Goal: Information Seeking & Learning: Learn about a topic

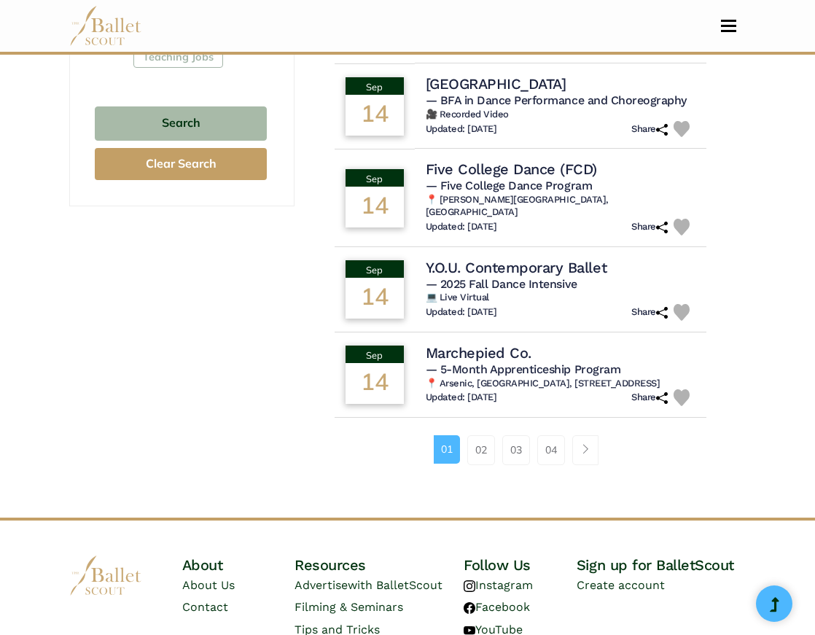
scroll to position [1004, 0]
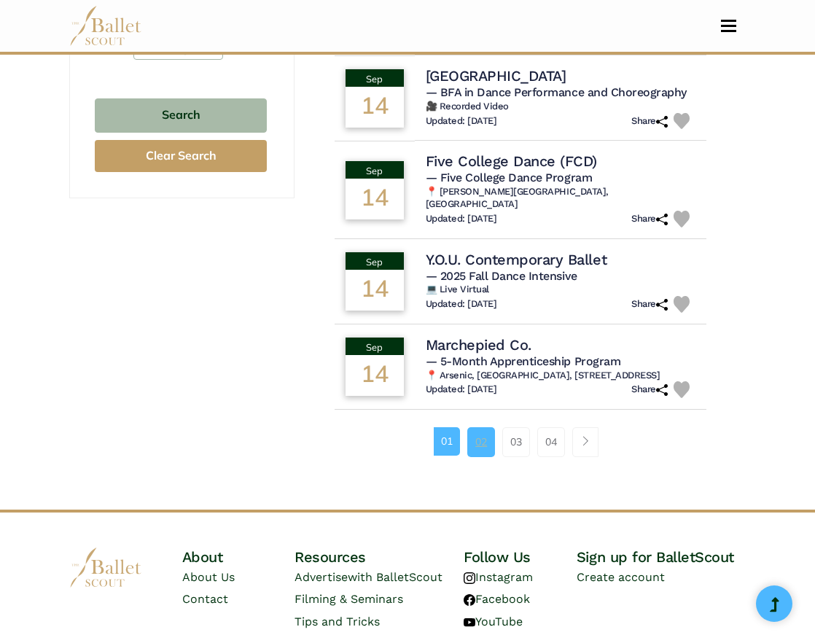
click at [482, 427] on link "02" at bounding box center [481, 441] width 28 height 29
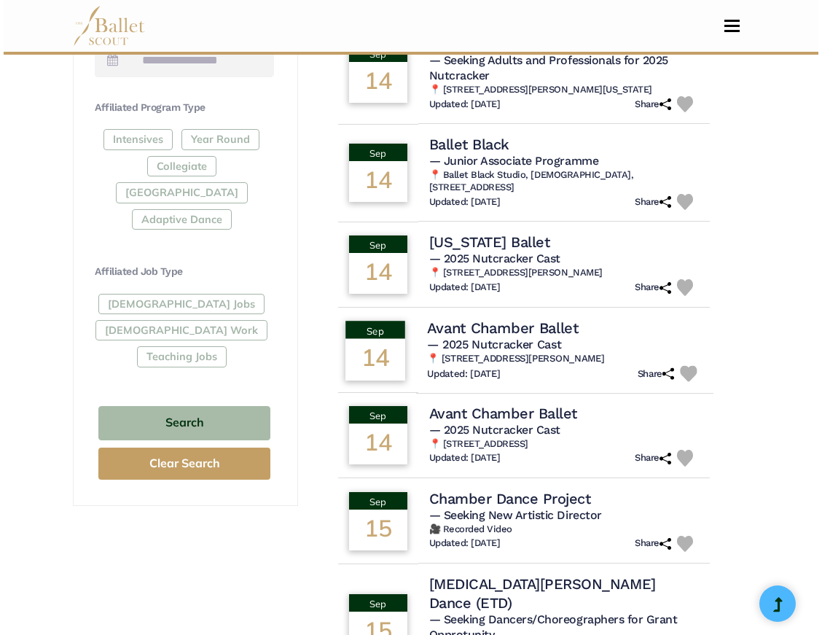
scroll to position [698, 0]
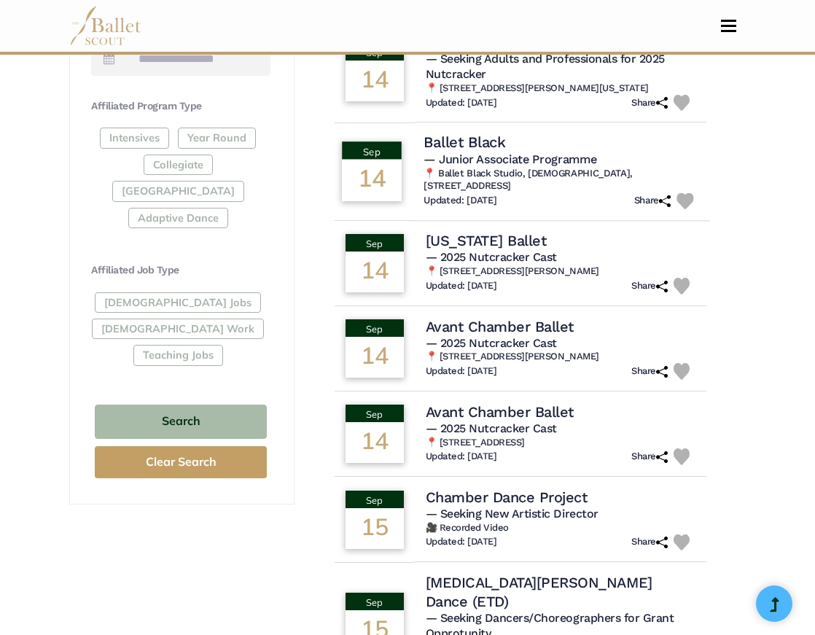
click at [499, 133] on h4 "Ballet Black" at bounding box center [465, 143] width 82 height 20
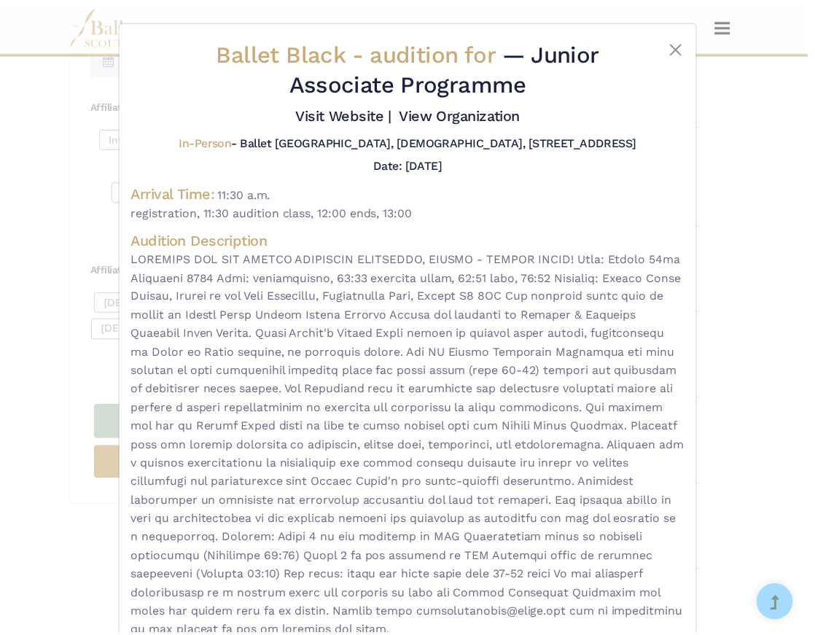
scroll to position [0, 0]
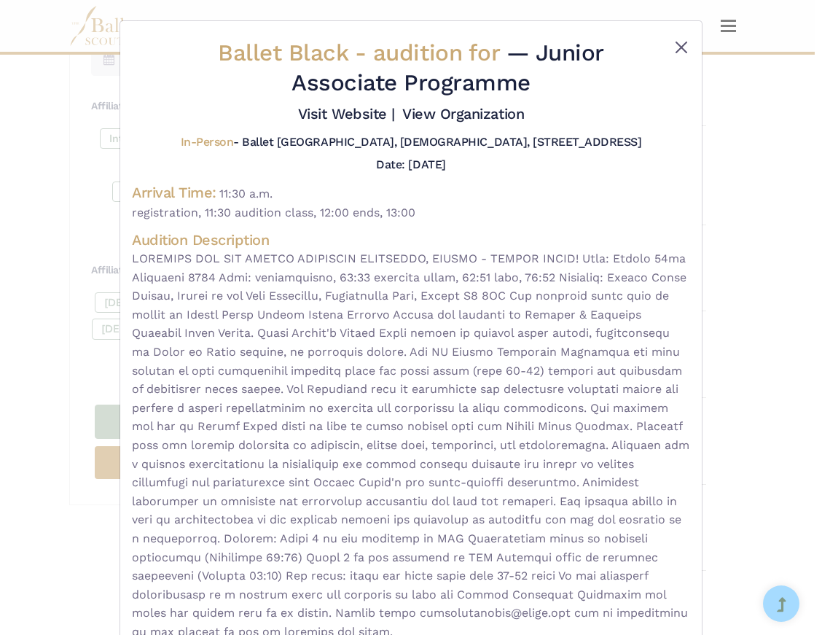
click at [674, 47] on button "Close" at bounding box center [681, 47] width 17 height 17
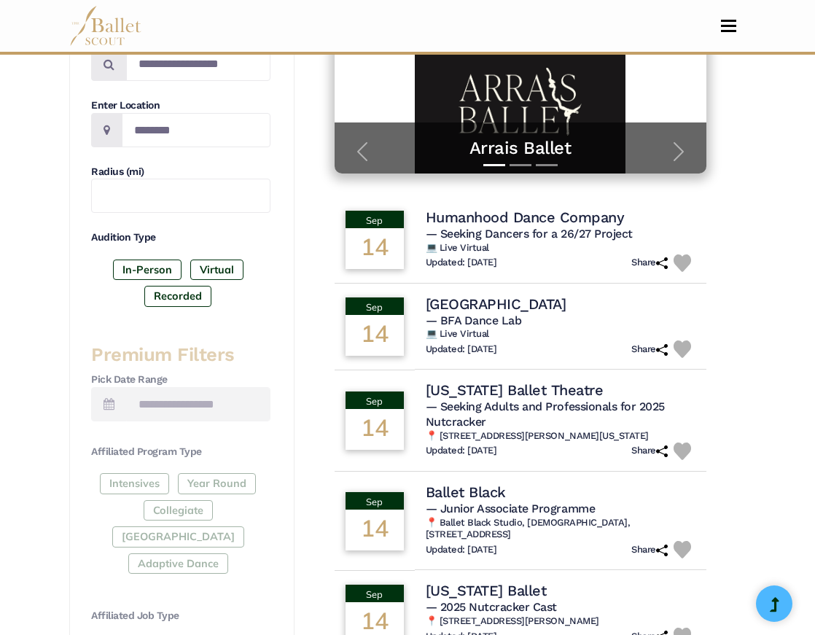
scroll to position [348, 0]
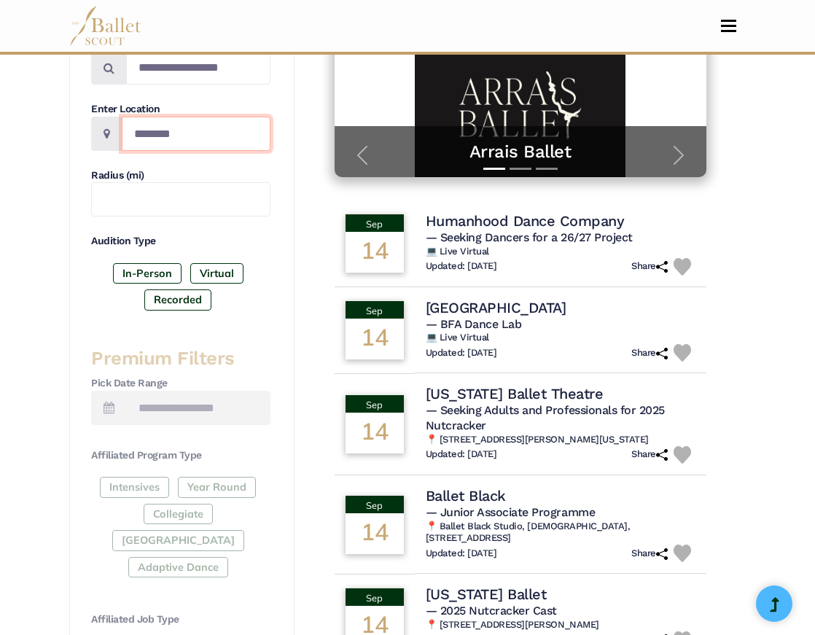
click at [176, 130] on input "Location" at bounding box center [196, 134] width 149 height 34
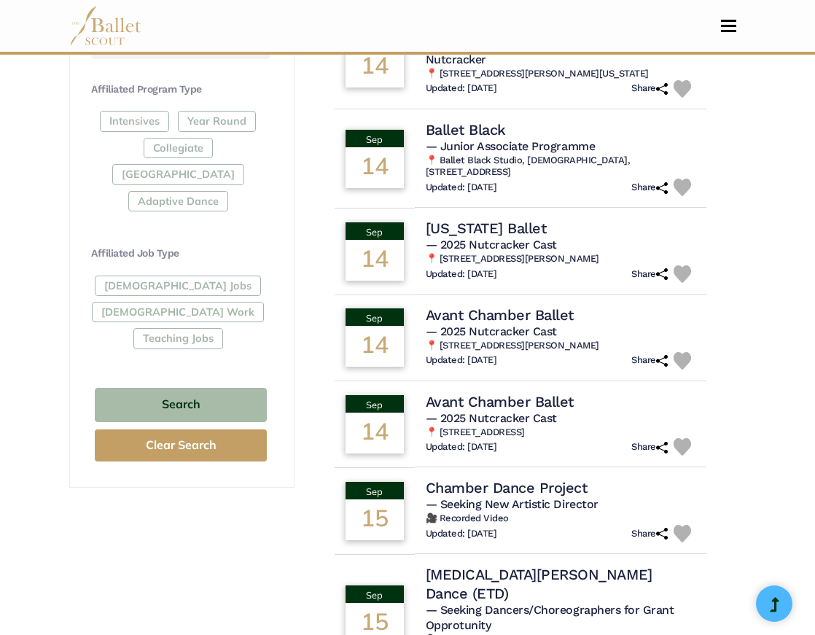
scroll to position [751, 0]
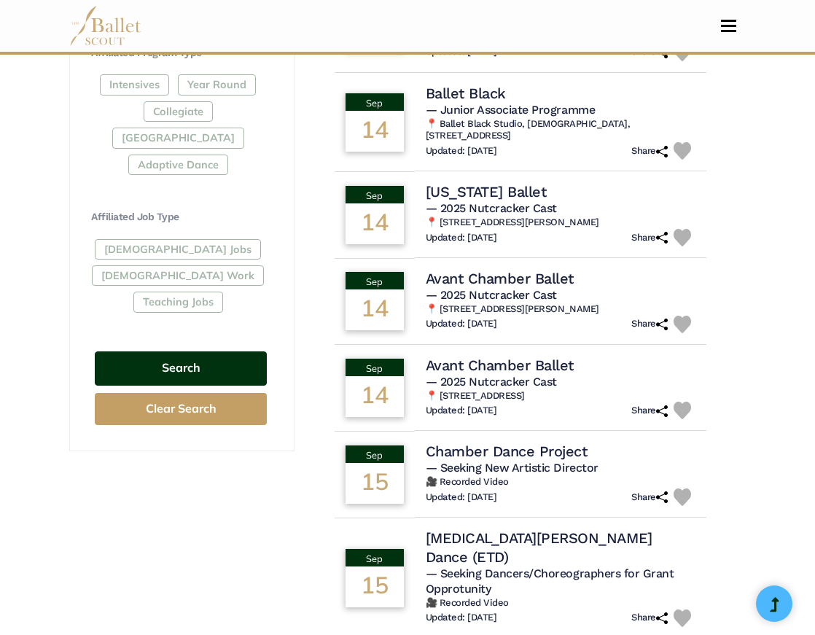
type input "**"
click at [159, 351] on button "Search" at bounding box center [181, 368] width 172 height 34
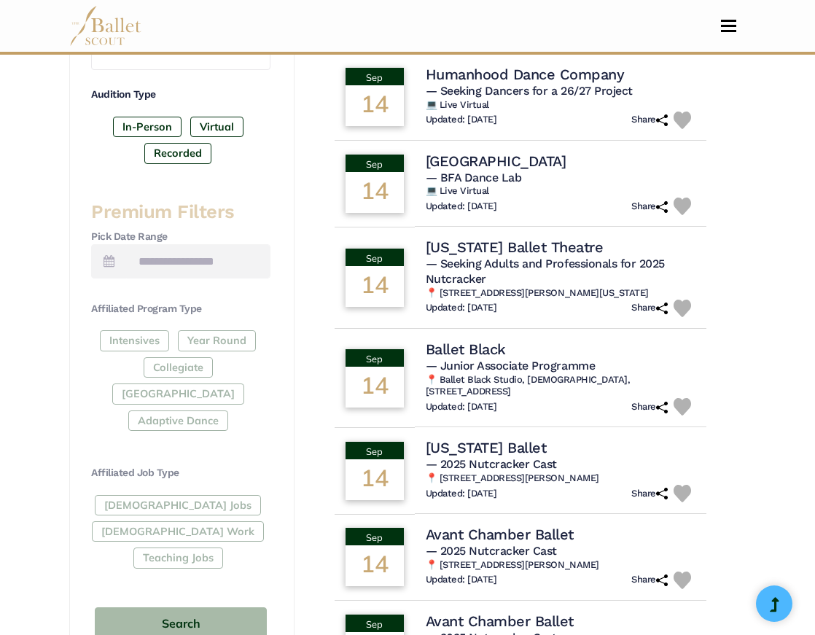
scroll to position [279, 0]
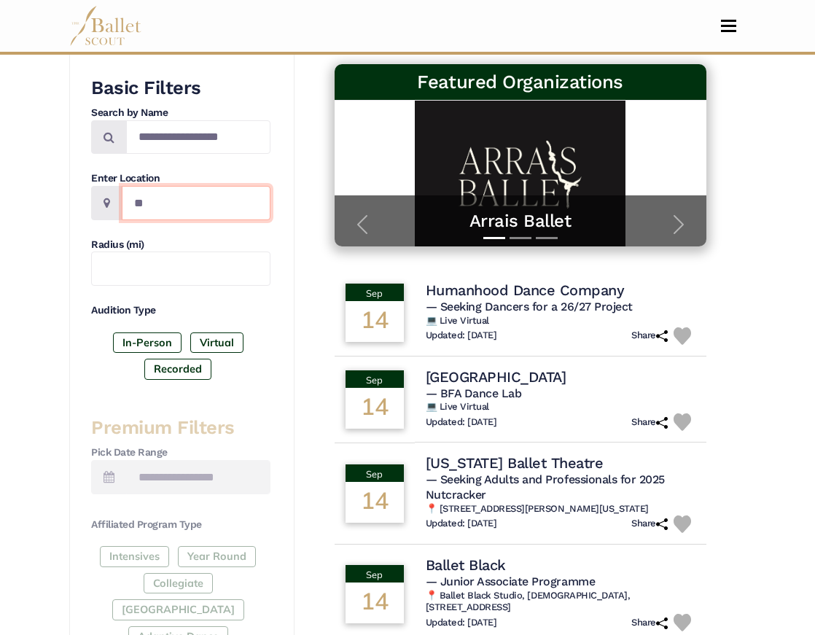
drag, startPoint x: 166, startPoint y: 192, endPoint x: 125, endPoint y: 193, distance: 41.6
click at [125, 193] on input "**" at bounding box center [196, 203] width 149 height 34
type input "*******"
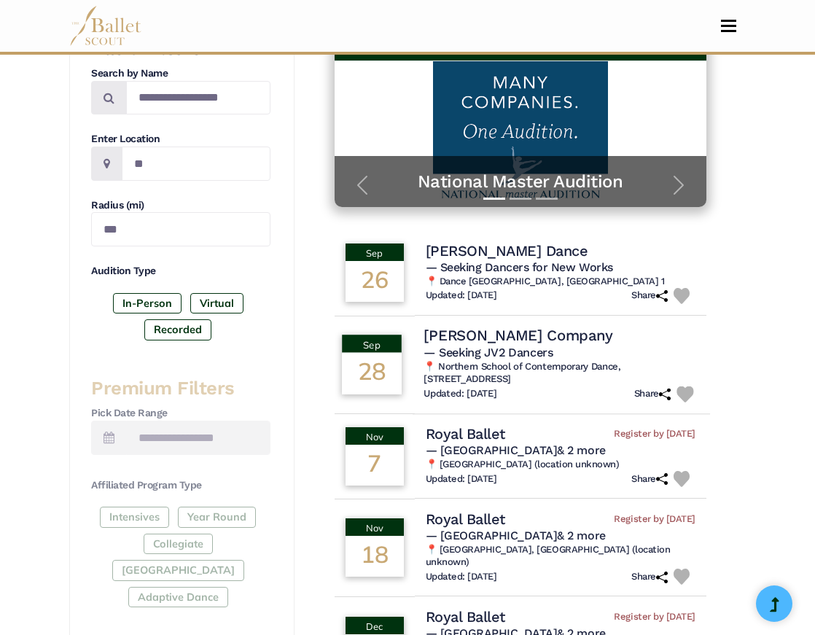
scroll to position [322, 0]
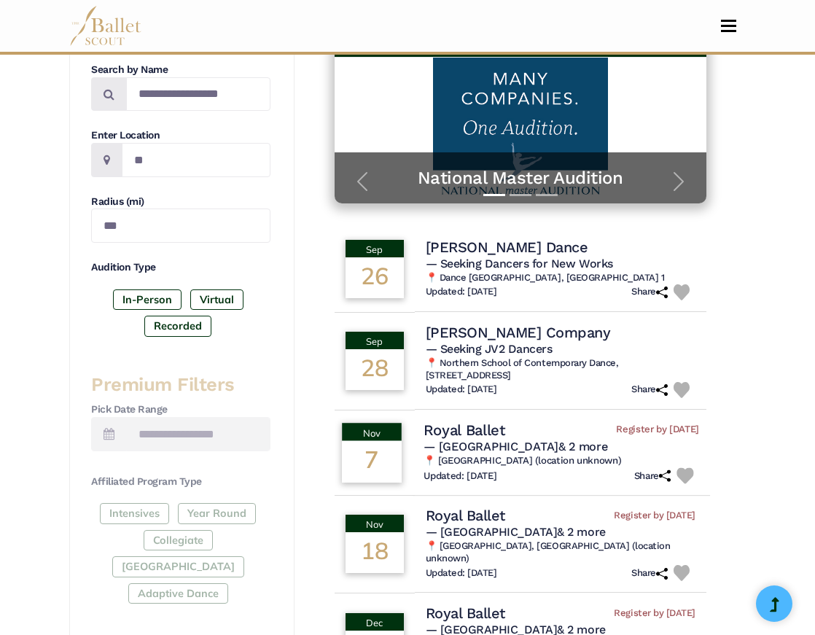
click at [472, 420] on h4 "Royal Ballet" at bounding box center [464, 430] width 81 height 20
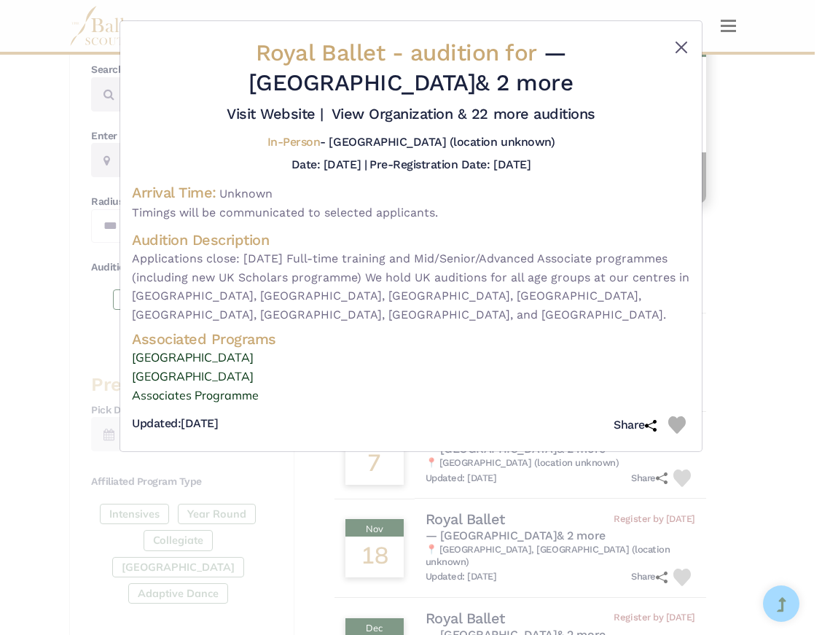
click at [682, 48] on button "Close" at bounding box center [681, 47] width 17 height 17
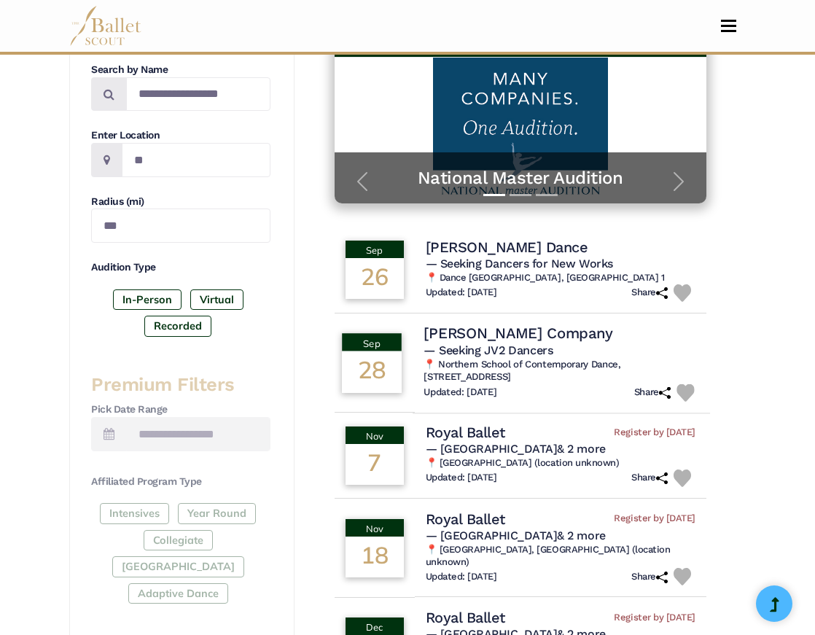
click at [572, 324] on h4 "Jasmin Vardimon Company" at bounding box center [518, 334] width 189 height 20
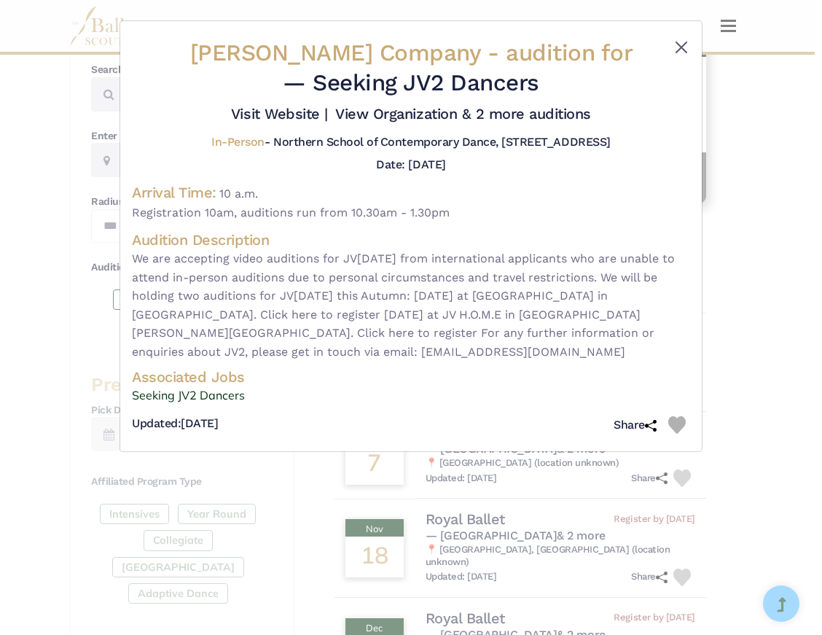
click at [686, 41] on button "Close" at bounding box center [681, 47] width 17 height 17
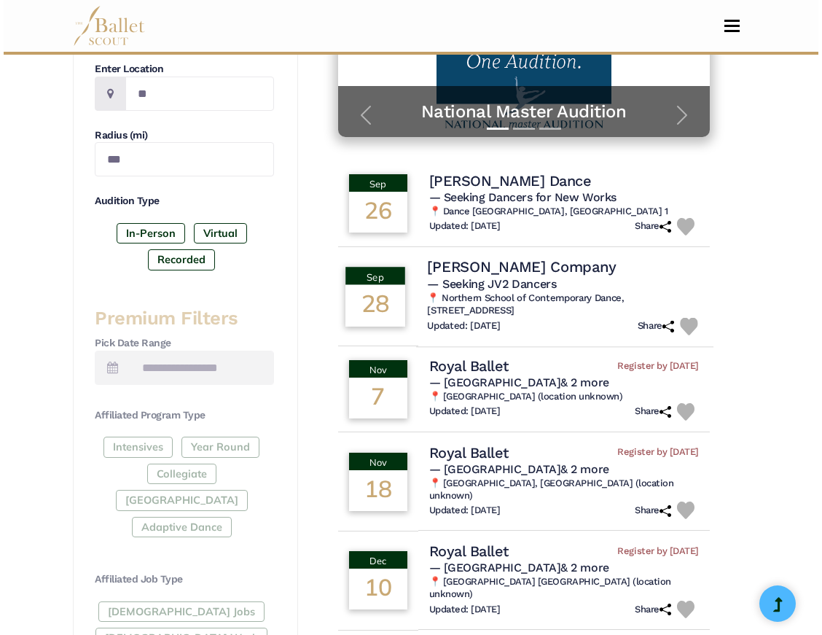
scroll to position [385, 0]
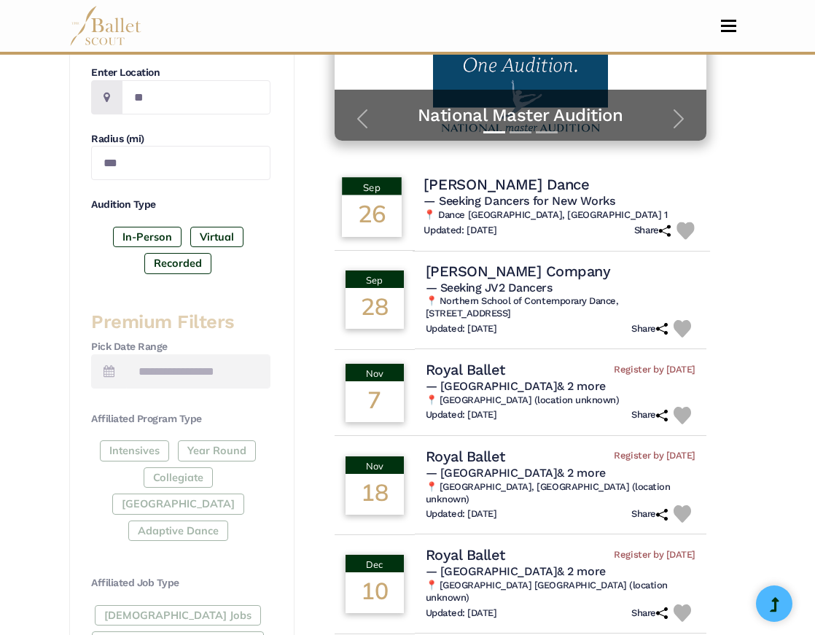
click at [531, 174] on h4 "Jack Philp Dance" at bounding box center [506, 184] width 165 height 20
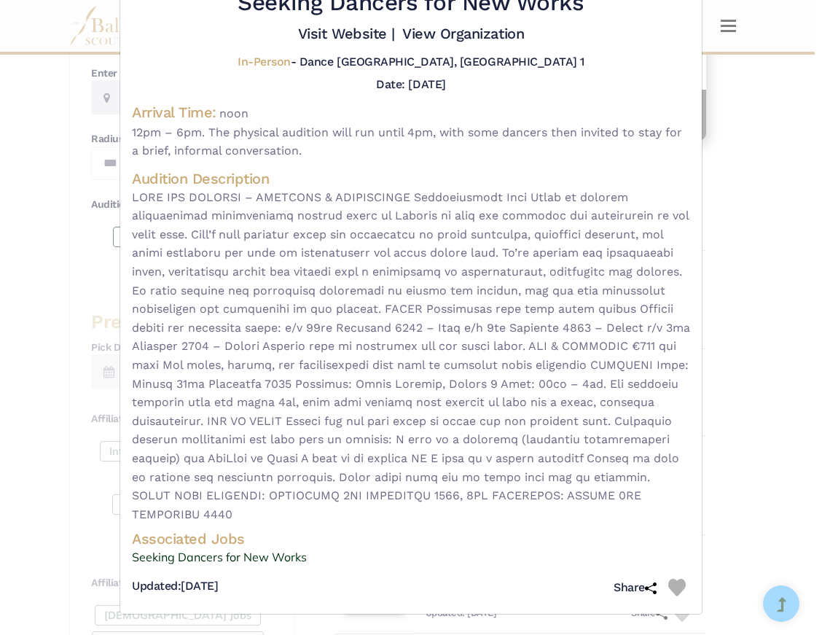
scroll to position [87, 0]
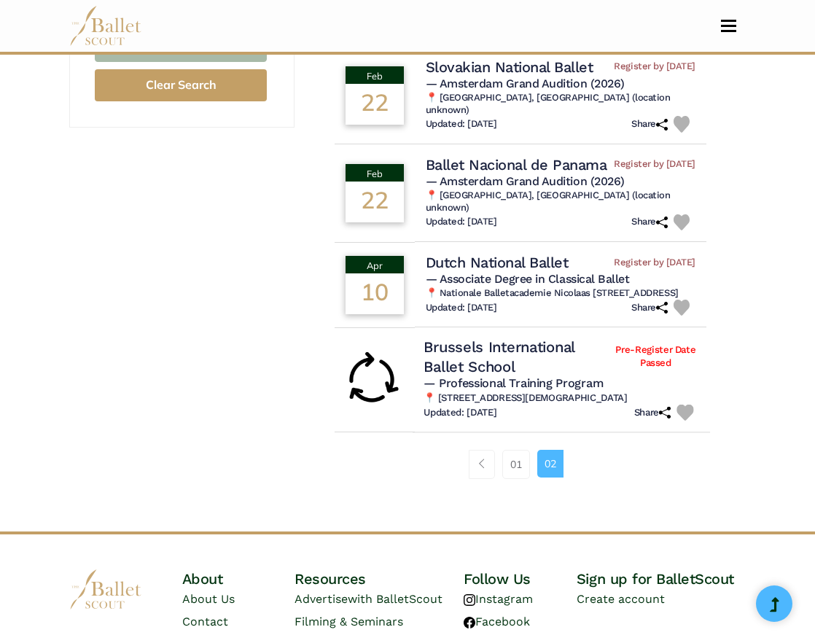
scroll to position [1077, 0]
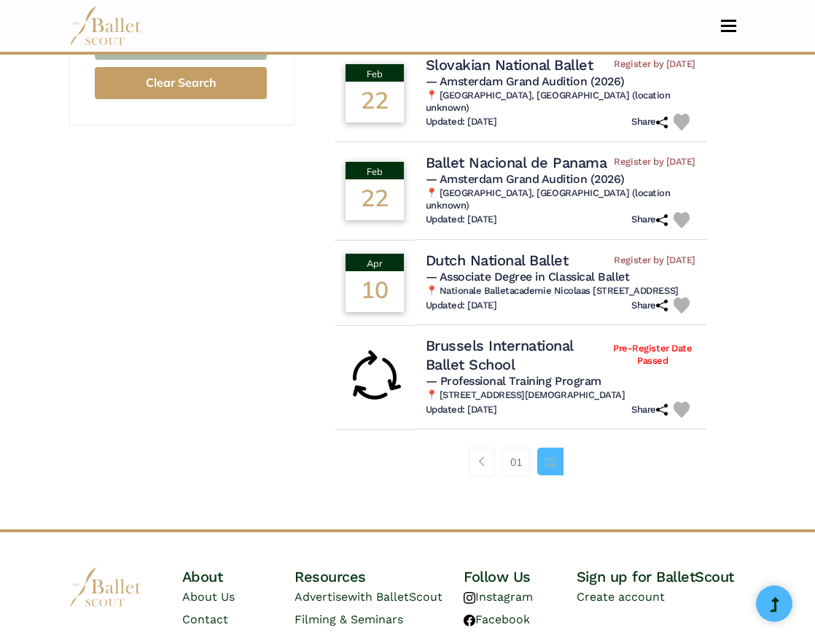
click at [555, 448] on link "02" at bounding box center [550, 462] width 26 height 28
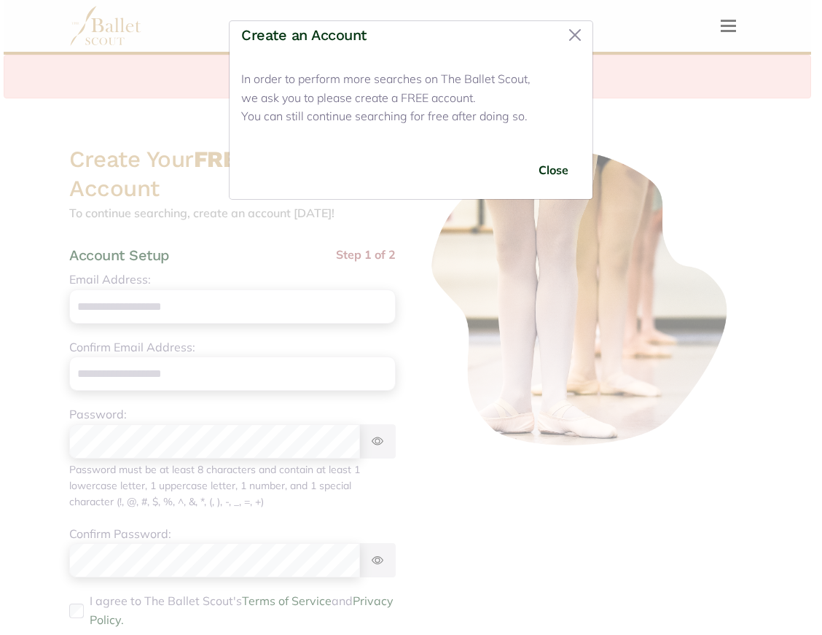
scroll to position [390, 0]
